Goal: Transaction & Acquisition: Purchase product/service

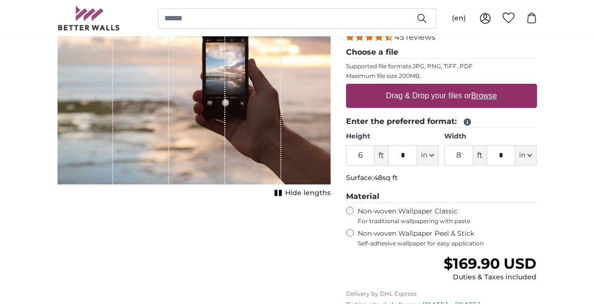
scroll to position [148, 0]
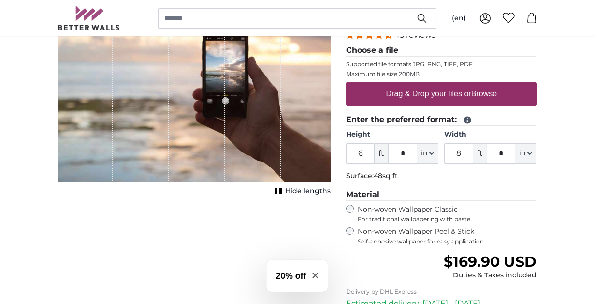
drag, startPoint x: 363, startPoint y: 152, endPoint x: 340, endPoint y: 152, distance: 22.7
click at [341, 152] on div "Personalised Wall Mural Photo Wallpaper Nr. WQ553 45 reviews Choose a file Supp…" at bounding box center [442, 194] width 206 height 434
drag, startPoint x: 465, startPoint y: 153, endPoint x: 445, endPoint y: 152, distance: 19.4
click at [446, 152] on input "8" at bounding box center [458, 153] width 29 height 20
drag, startPoint x: 368, startPoint y: 153, endPoint x: 330, endPoint y: 153, distance: 37.2
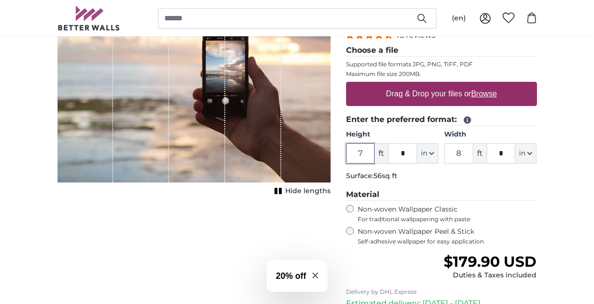
click at [330, 153] on product-detail "Cancel Crop image Hide lengths Personalised Wall Mural Photo Wallpaper Nr. WQ55…" at bounding box center [297, 186] width 495 height 449
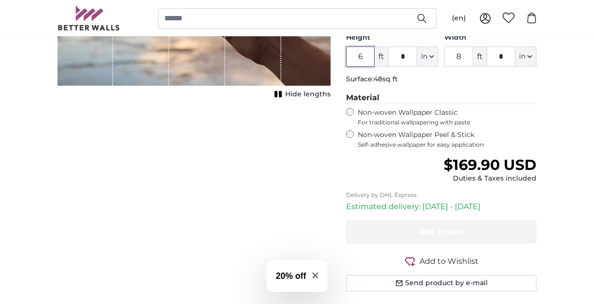
scroll to position [247, 0]
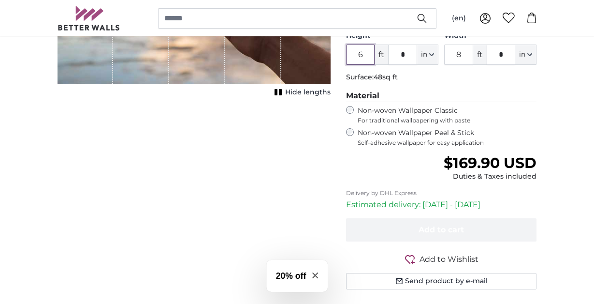
type input "6"
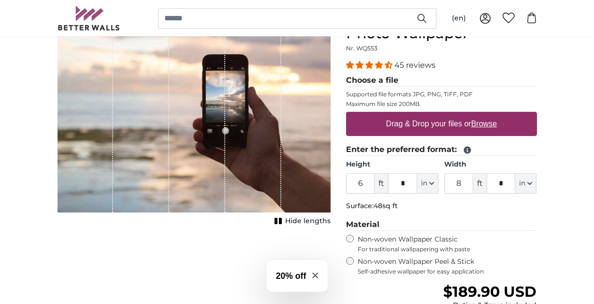
scroll to position [115, 0]
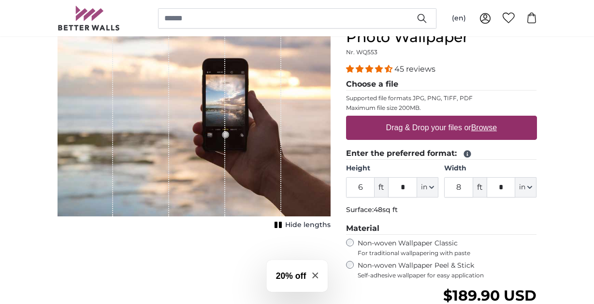
click at [482, 131] on u "Browse" at bounding box center [484, 127] width 26 height 8
click at [482, 118] on input "Drag & Drop your files or Browse" at bounding box center [441, 117] width 191 height 3
type input "**********"
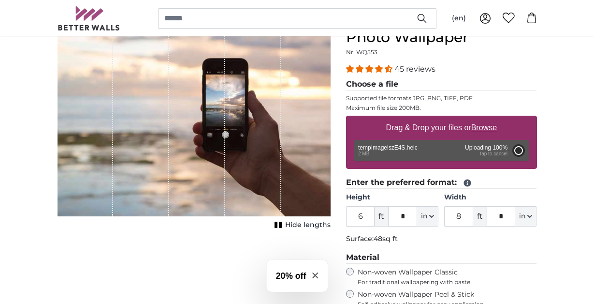
type input "7"
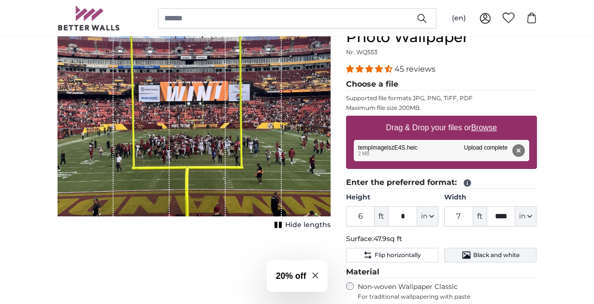
click at [476, 255] on span "Black and white" at bounding box center [496, 255] width 46 height 8
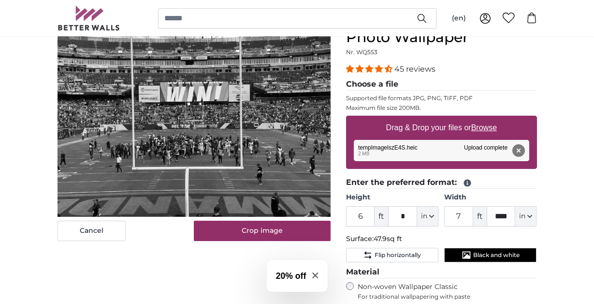
click at [472, 259] on button "Black and white" at bounding box center [490, 255] width 92 height 15
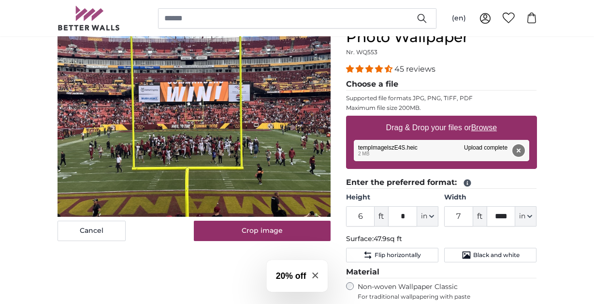
click at [520, 152] on button "Remove" at bounding box center [518, 150] width 13 height 13
type input "****"
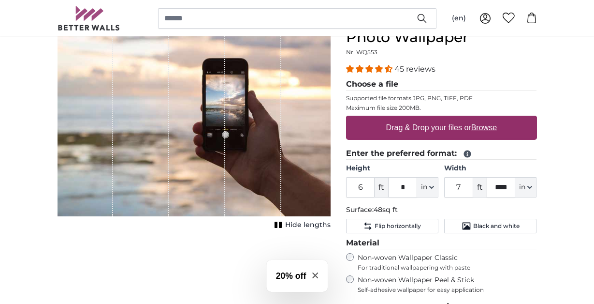
click at [486, 124] on u "Browse" at bounding box center [484, 127] width 26 height 8
click at [486, 118] on input "Drag & Drop your files or Browse" at bounding box center [441, 117] width 191 height 3
type input "**********"
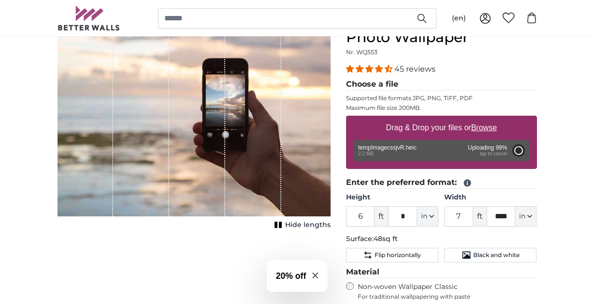
type input "4"
type input "*"
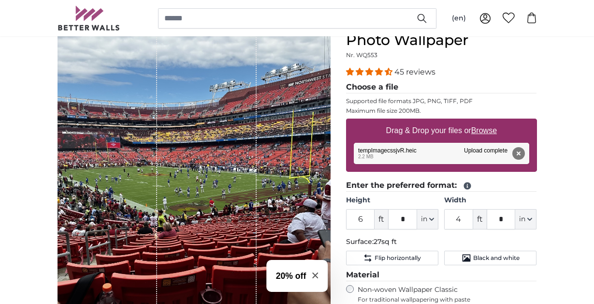
scroll to position [111, 0]
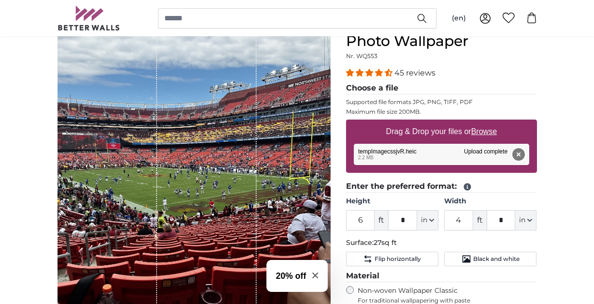
click at [517, 157] on button "Remove" at bounding box center [518, 154] width 13 height 13
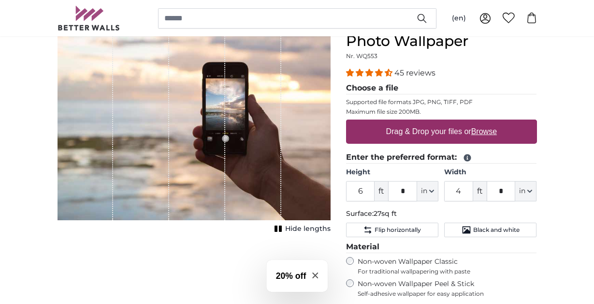
click at [489, 131] on u "Browse" at bounding box center [484, 131] width 26 height 8
click at [489, 122] on input "Drag & Drop your files or Browse" at bounding box center [441, 120] width 191 height 3
type input "**********"
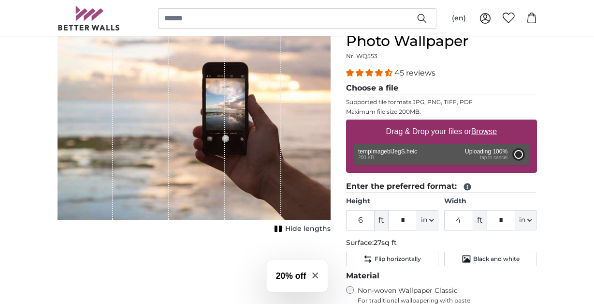
type input "3"
type input "***"
type input "2"
type input "***"
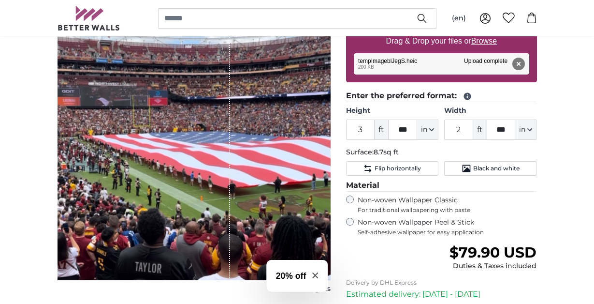
scroll to position [203, 0]
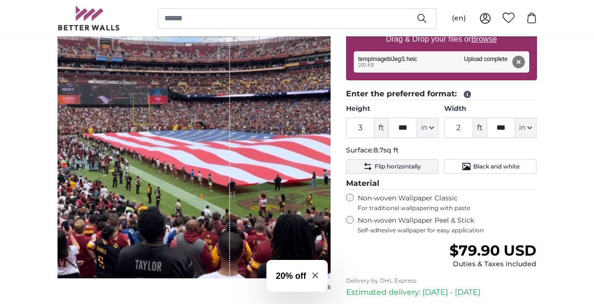
click at [417, 167] on span "Flip horizontally" at bounding box center [398, 166] width 46 height 8
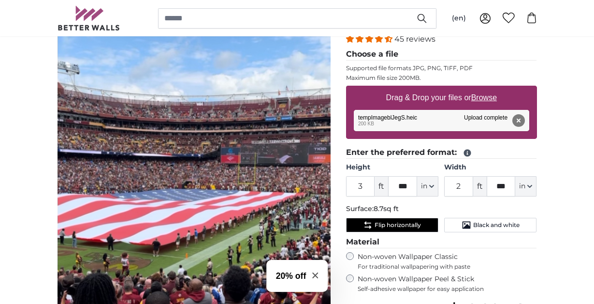
scroll to position [211, 0]
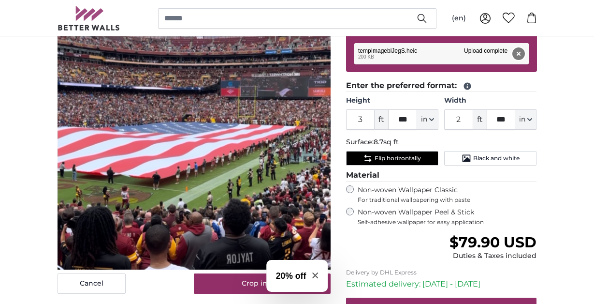
click at [521, 53] on button "Remove" at bounding box center [518, 53] width 13 height 13
